Goal: Ask a question

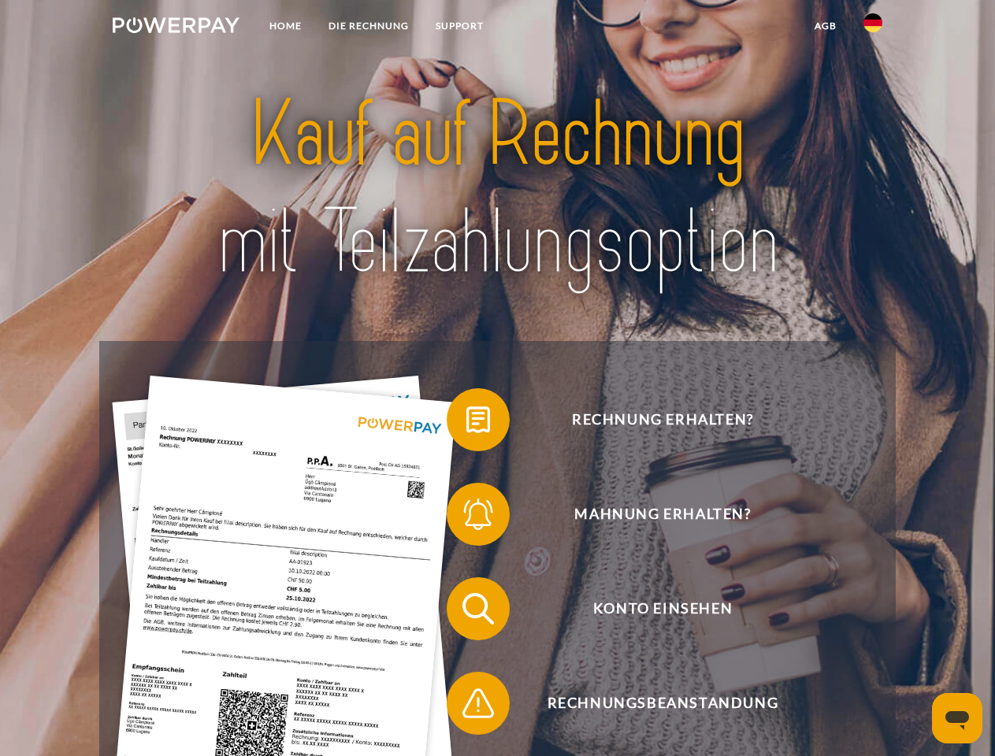
click at [176, 28] on img at bounding box center [176, 25] width 127 height 16
click at [873, 28] on img at bounding box center [872, 22] width 19 height 19
click at [825, 26] on link "agb" at bounding box center [825, 26] width 49 height 28
click at [466, 423] on span at bounding box center [454, 420] width 79 height 79
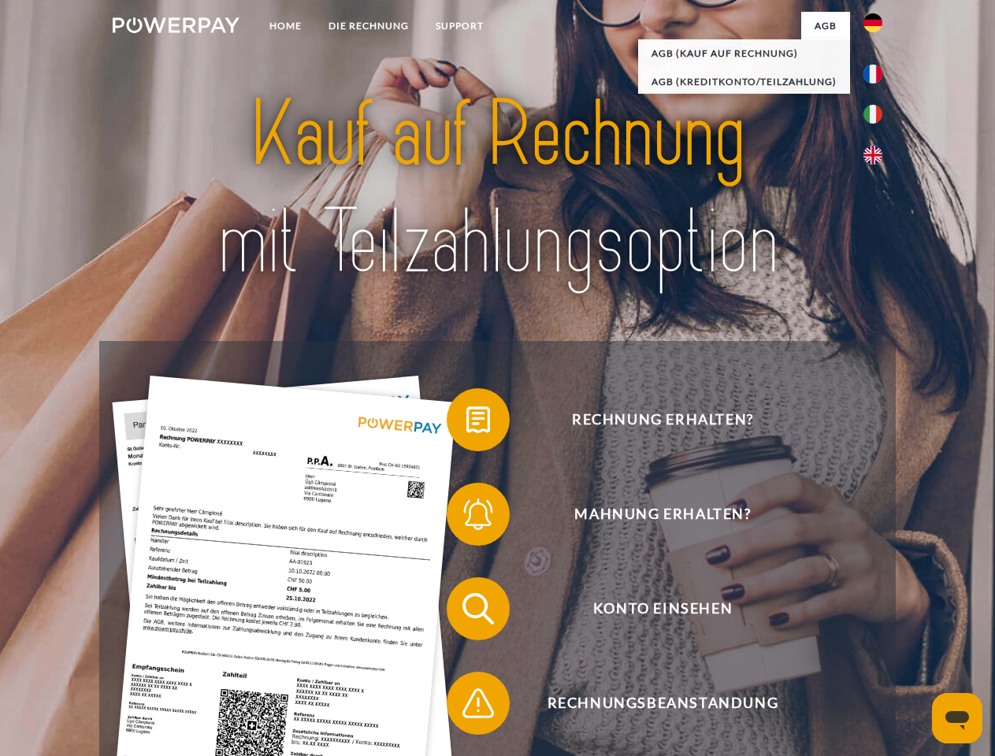
click at [466, 518] on div "Rechnung erhalten? Mahnung erhalten? Konto einsehen" at bounding box center [497, 656] width 796 height 630
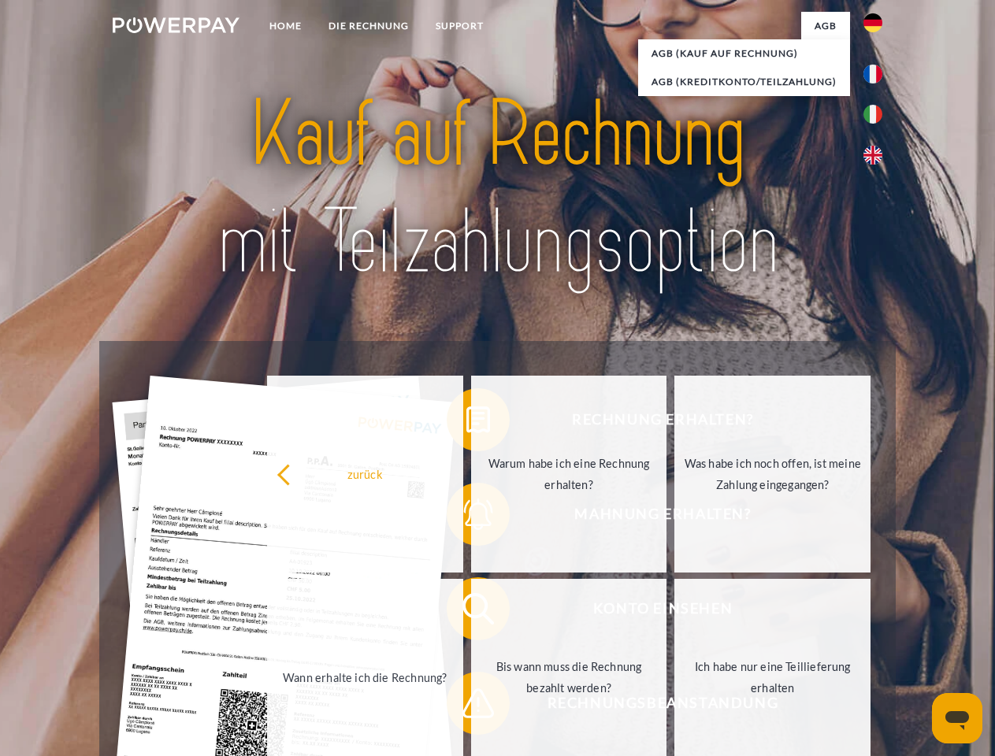
click at [471, 612] on link "Bis wann muss die Rechnung bezahlt werden?" at bounding box center [569, 677] width 196 height 197
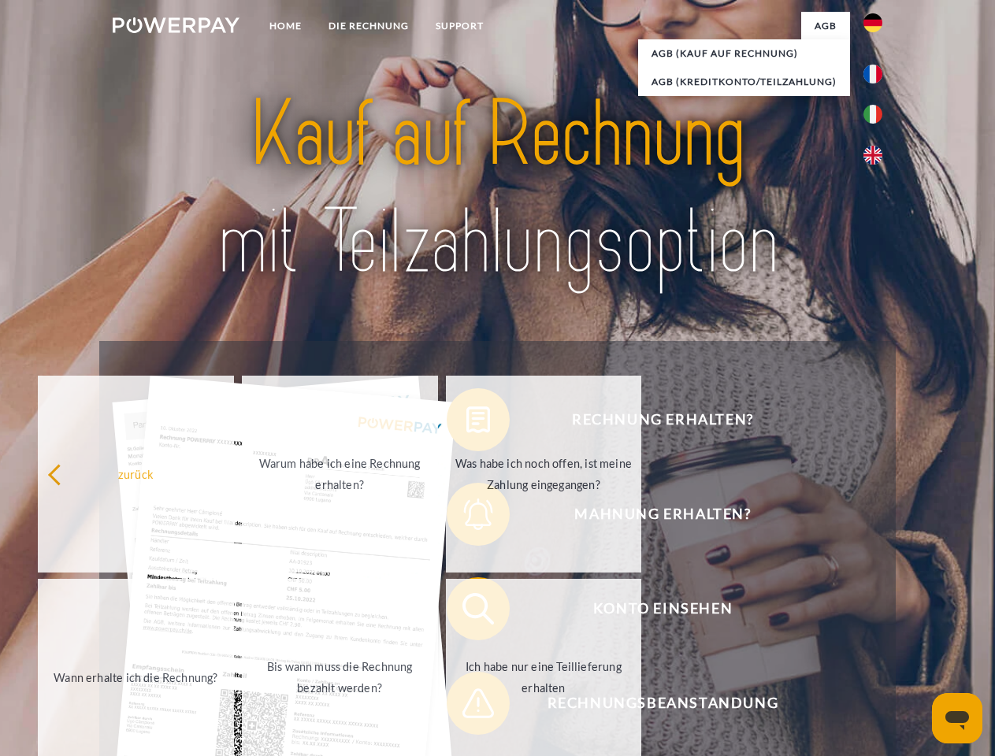
click at [466, 707] on span at bounding box center [454, 703] width 79 height 79
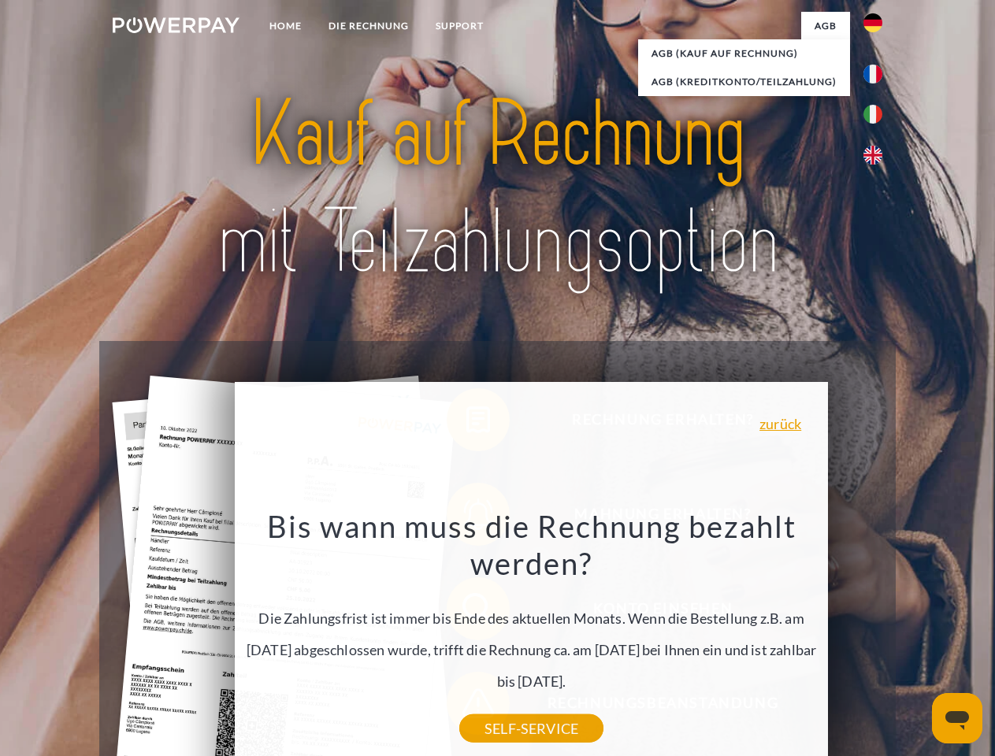
click at [957, 718] on icon "Messaging-Fenster öffnen" at bounding box center [957, 720] width 24 height 19
